Goal: Task Accomplishment & Management: Complete application form

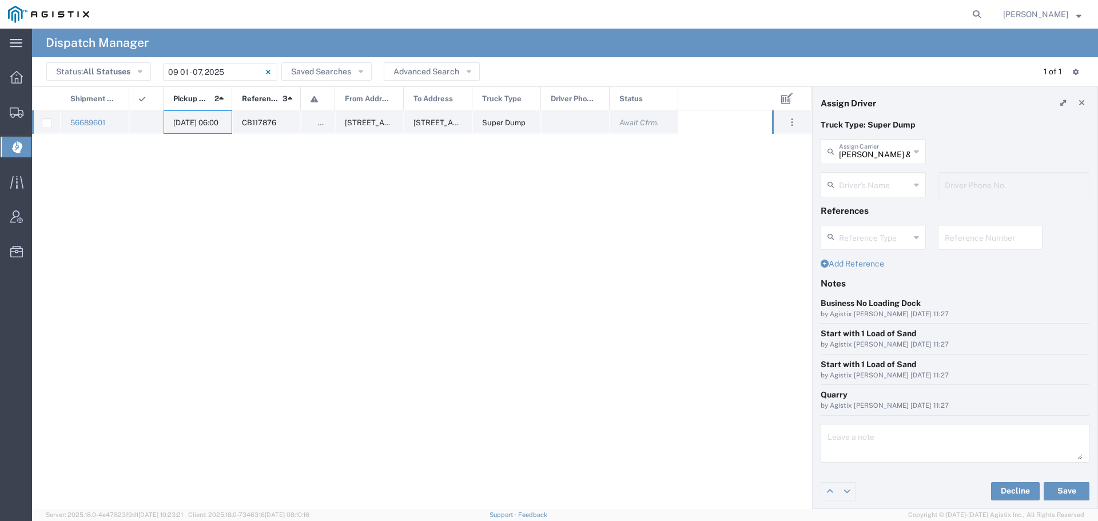
click at [201, 118] on span "[DATE] 06:00" at bounding box center [195, 122] width 45 height 9
click at [896, 155] on input "text" at bounding box center [874, 151] width 71 height 20
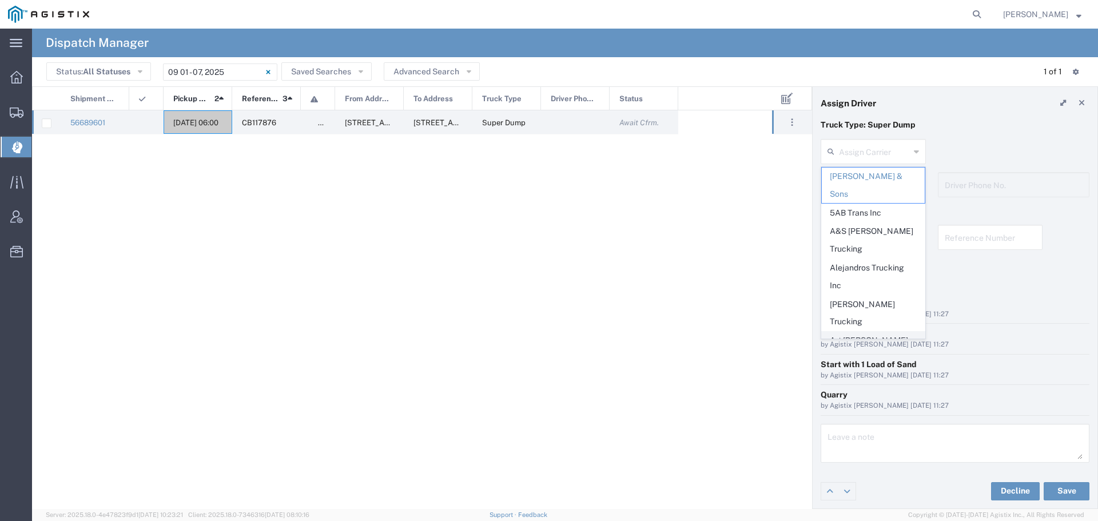
click at [851, 332] on span "Art [PERSON_NAME] Inc" at bounding box center [873, 349] width 103 height 35
type input "Art [PERSON_NAME] Inc"
click at [891, 185] on input "text" at bounding box center [874, 184] width 71 height 20
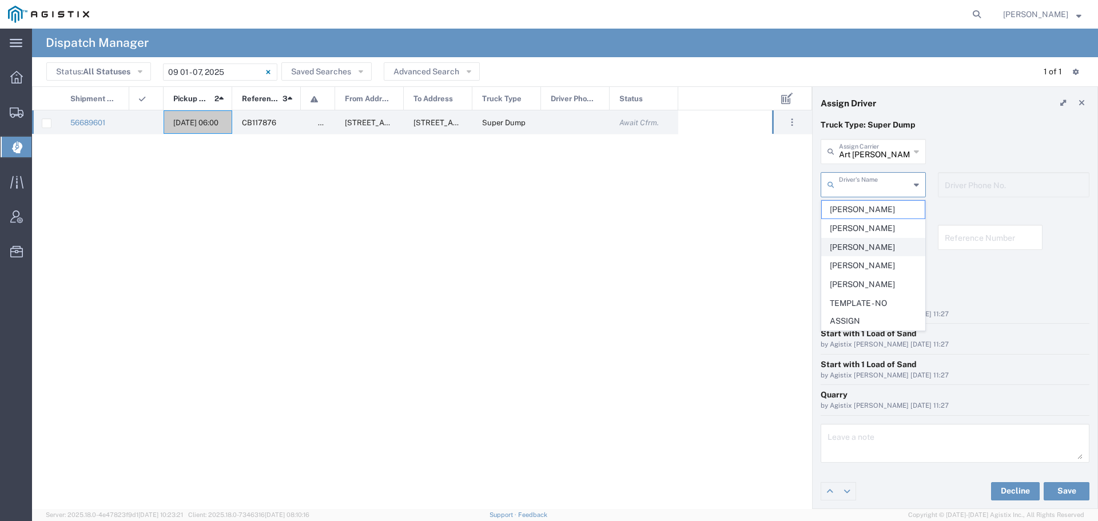
click at [874, 242] on span "[PERSON_NAME]" at bounding box center [873, 247] width 103 height 18
type input "[PERSON_NAME]"
type input "[PHONE_NUMBER]"
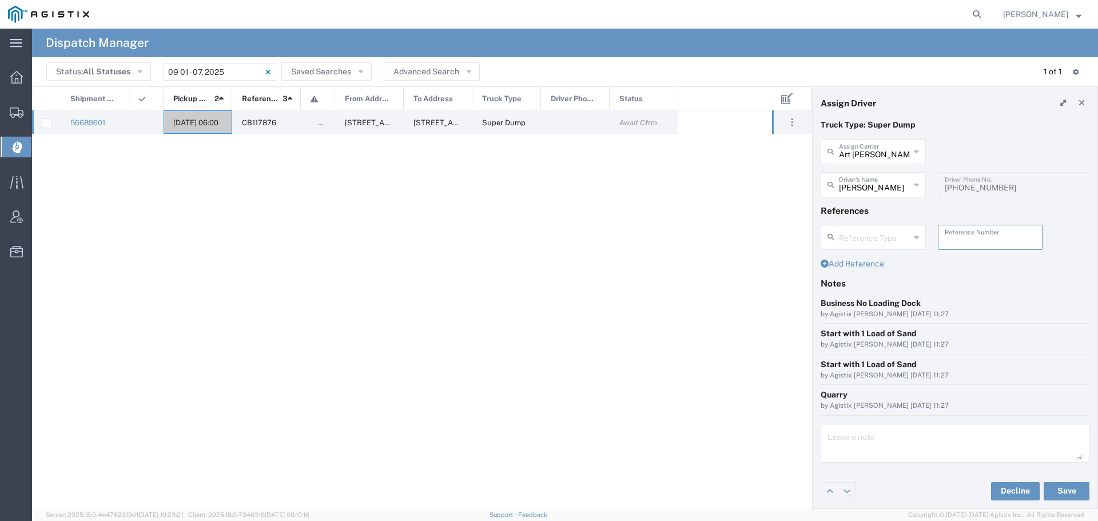
click at [968, 243] on input "text" at bounding box center [991, 236] width 92 height 20
drag, startPoint x: 983, startPoint y: 237, endPoint x: 938, endPoint y: 241, distance: 44.8
click at [938, 241] on div "WO10210 Reference Number" at bounding box center [990, 237] width 105 height 25
type input "WO10210"
click at [832, 446] on textarea at bounding box center [955, 443] width 255 height 32
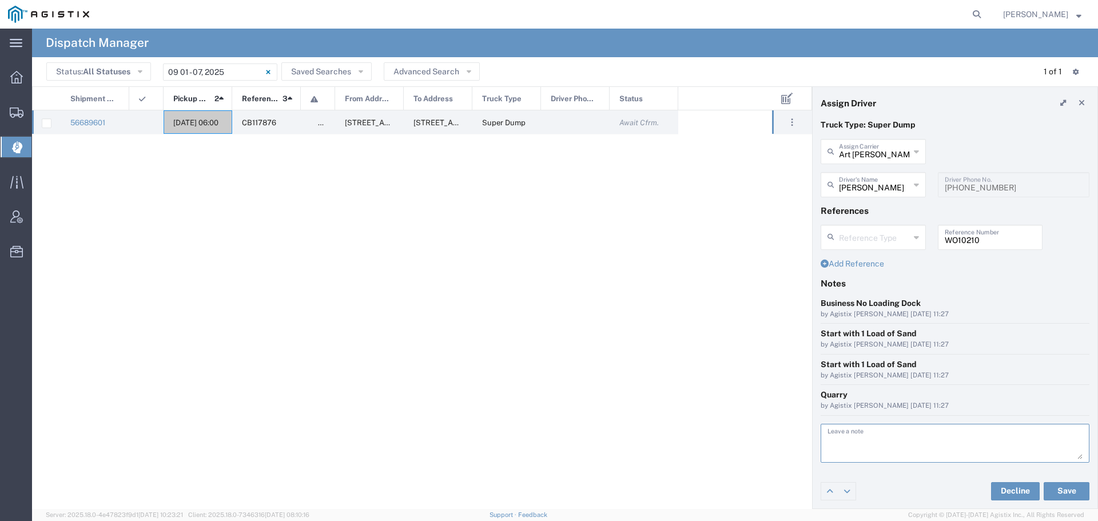
paste textarea "WO10210"
type textarea "WO10210"
click at [1060, 490] on button "Save" at bounding box center [1067, 491] width 46 height 18
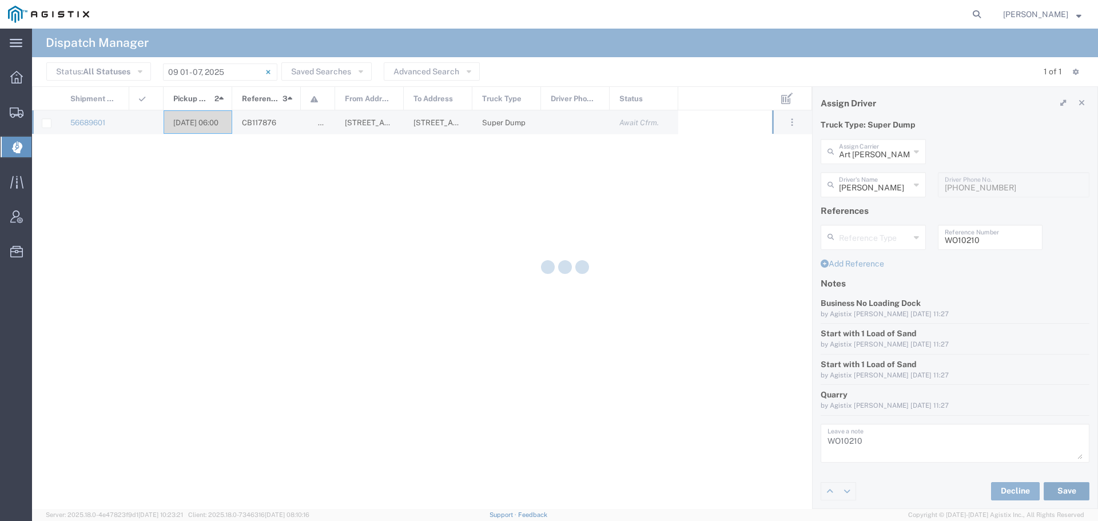
type input "[PERSON_NAME]"
type input "Art [PERSON_NAME] Inc"
